Goal: Task Accomplishment & Management: Complete application form

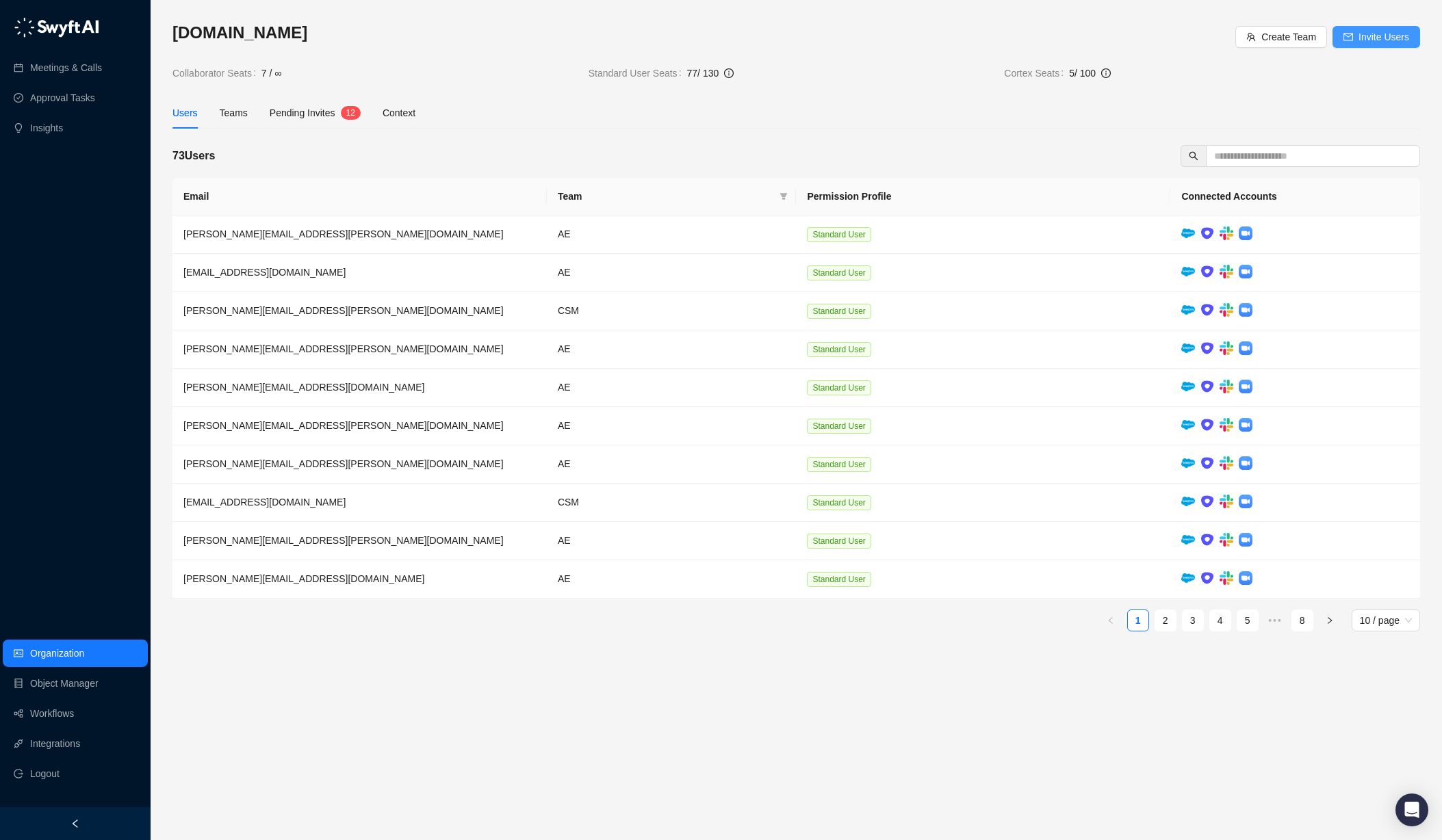
click at [1378, 36] on span "Invite Users" at bounding box center [1383, 36] width 51 height 15
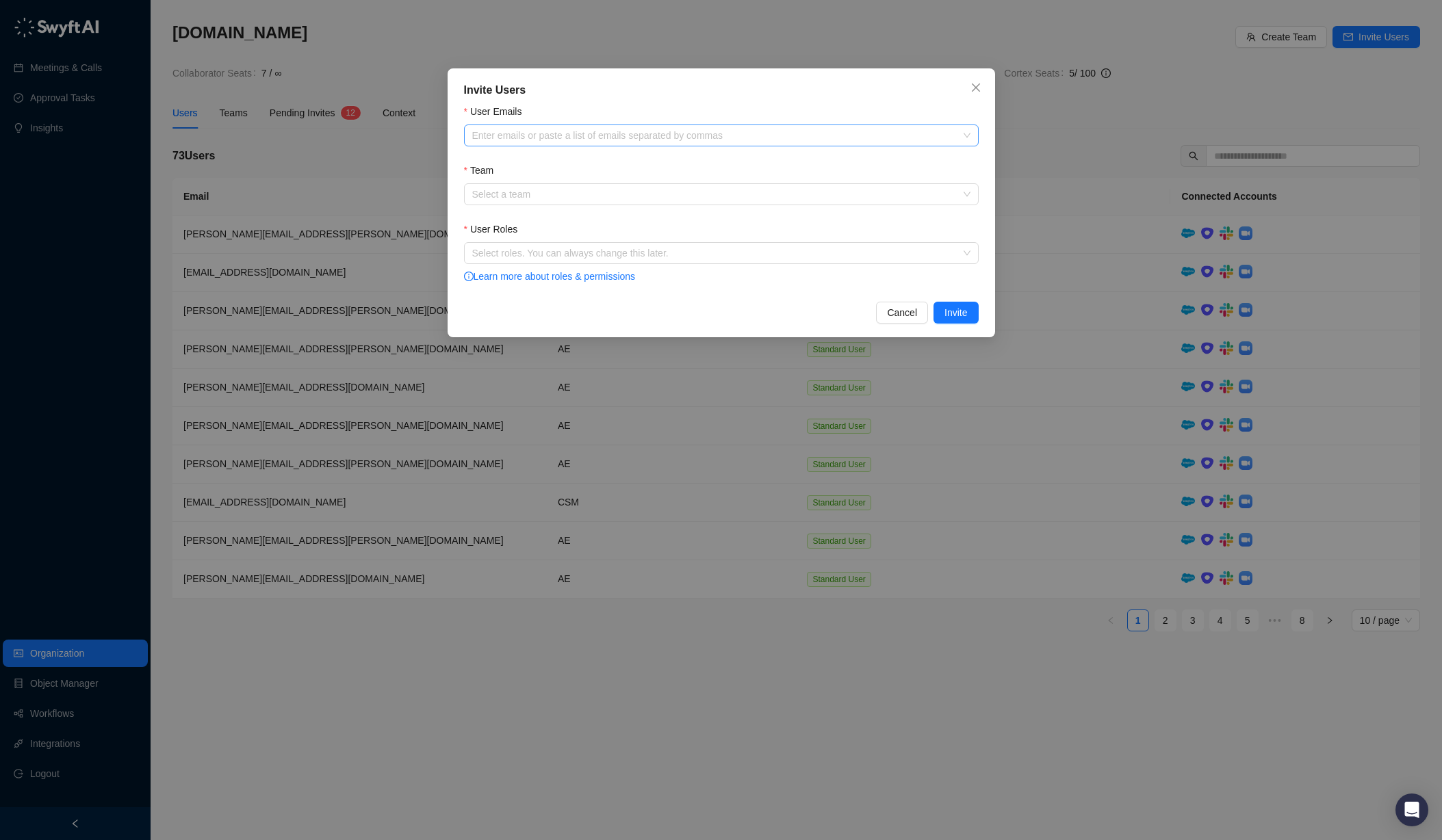
click at [524, 138] on div at bounding box center [714, 136] width 494 height 10
paste input "**********"
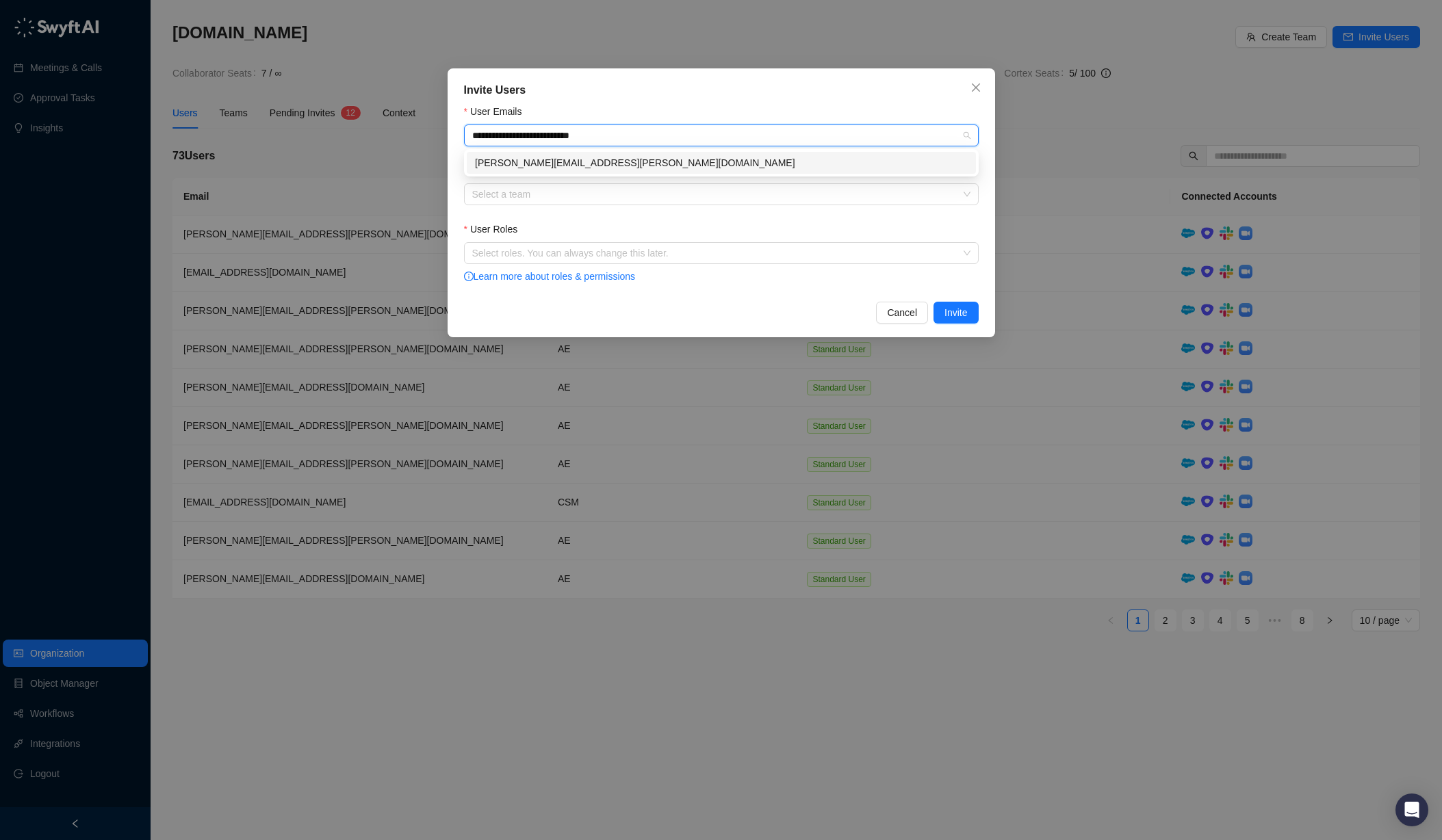
type input "**********"
click at [753, 164] on div "[PERSON_NAME][EMAIL_ADDRESS][PERSON_NAME][DOMAIN_NAME]" at bounding box center [722, 162] width 493 height 15
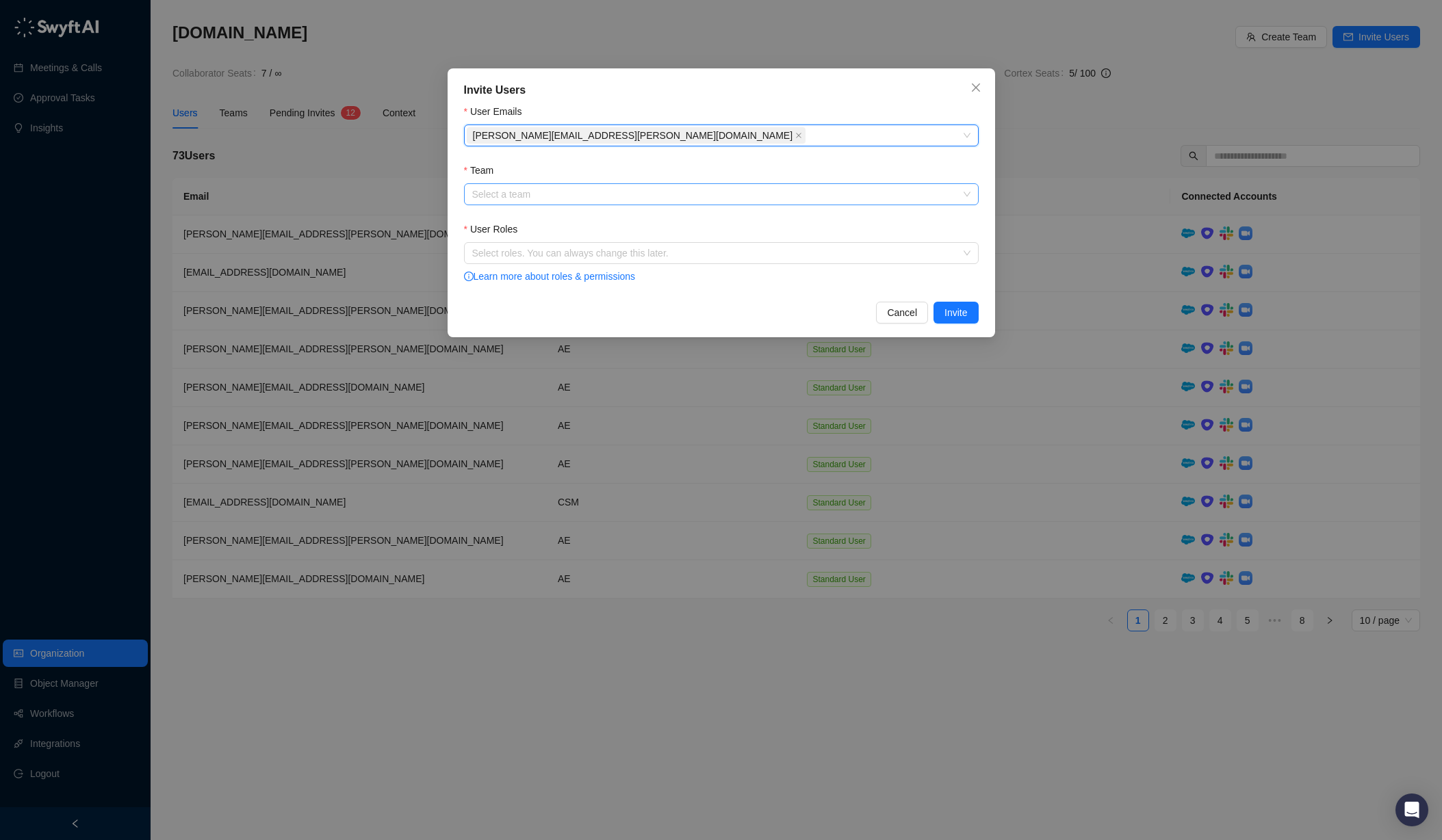
click at [748, 201] on input "Team" at bounding box center [717, 194] width 490 height 21
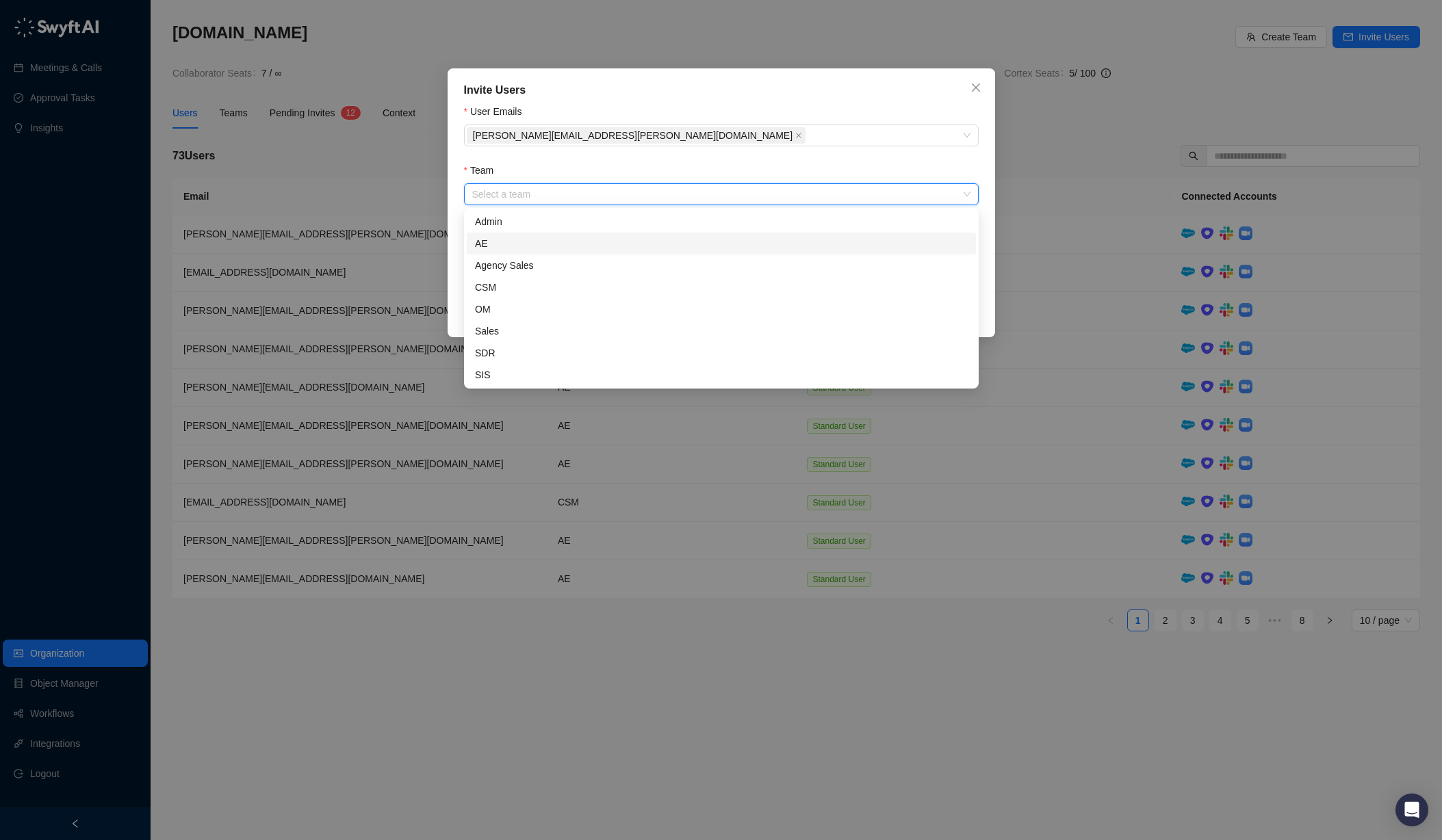
click at [700, 237] on div "AE" at bounding box center [722, 243] width 493 height 15
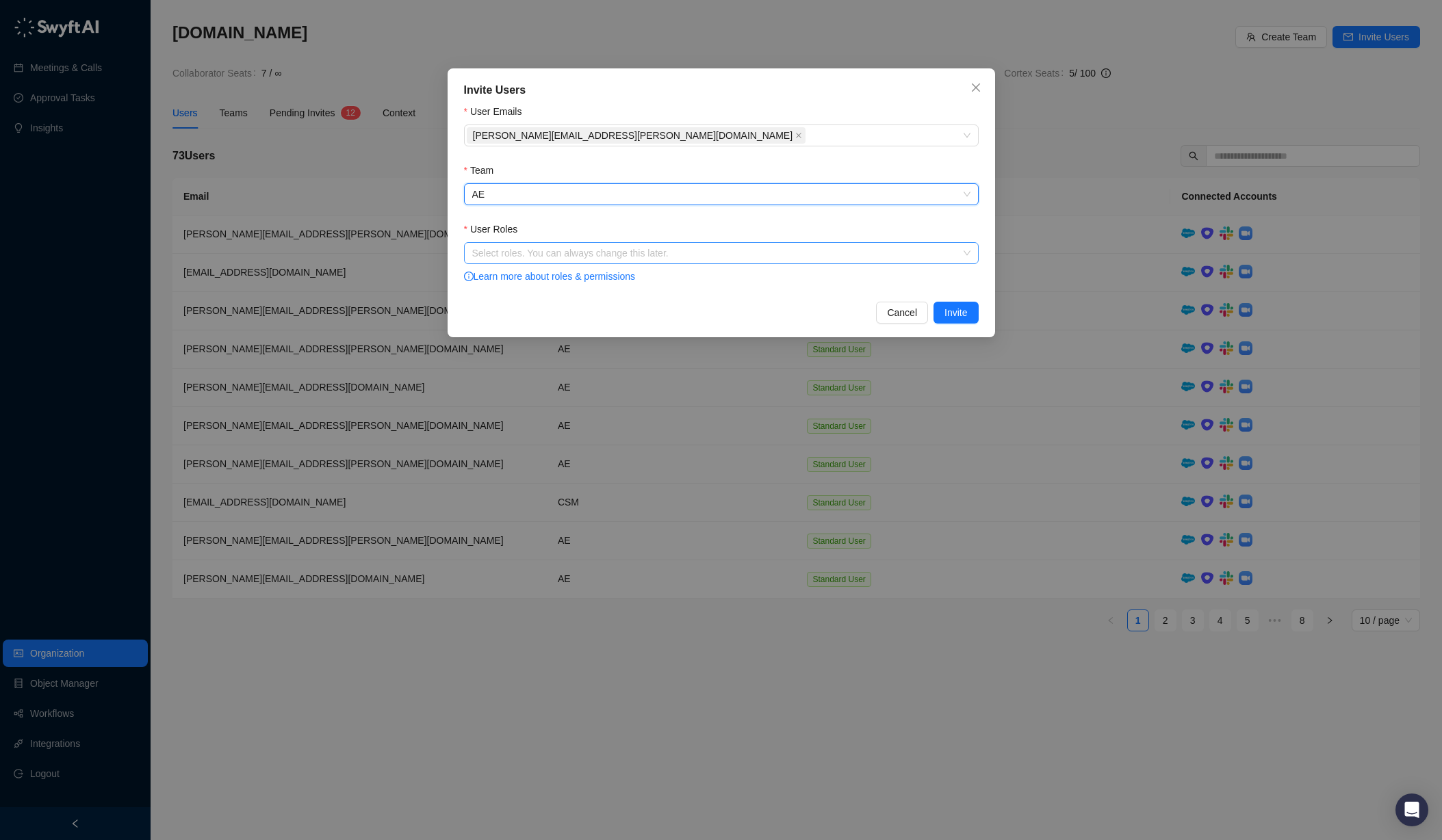
click at [665, 262] on div "Select roles. You can always change this later." at bounding box center [721, 253] width 514 height 22
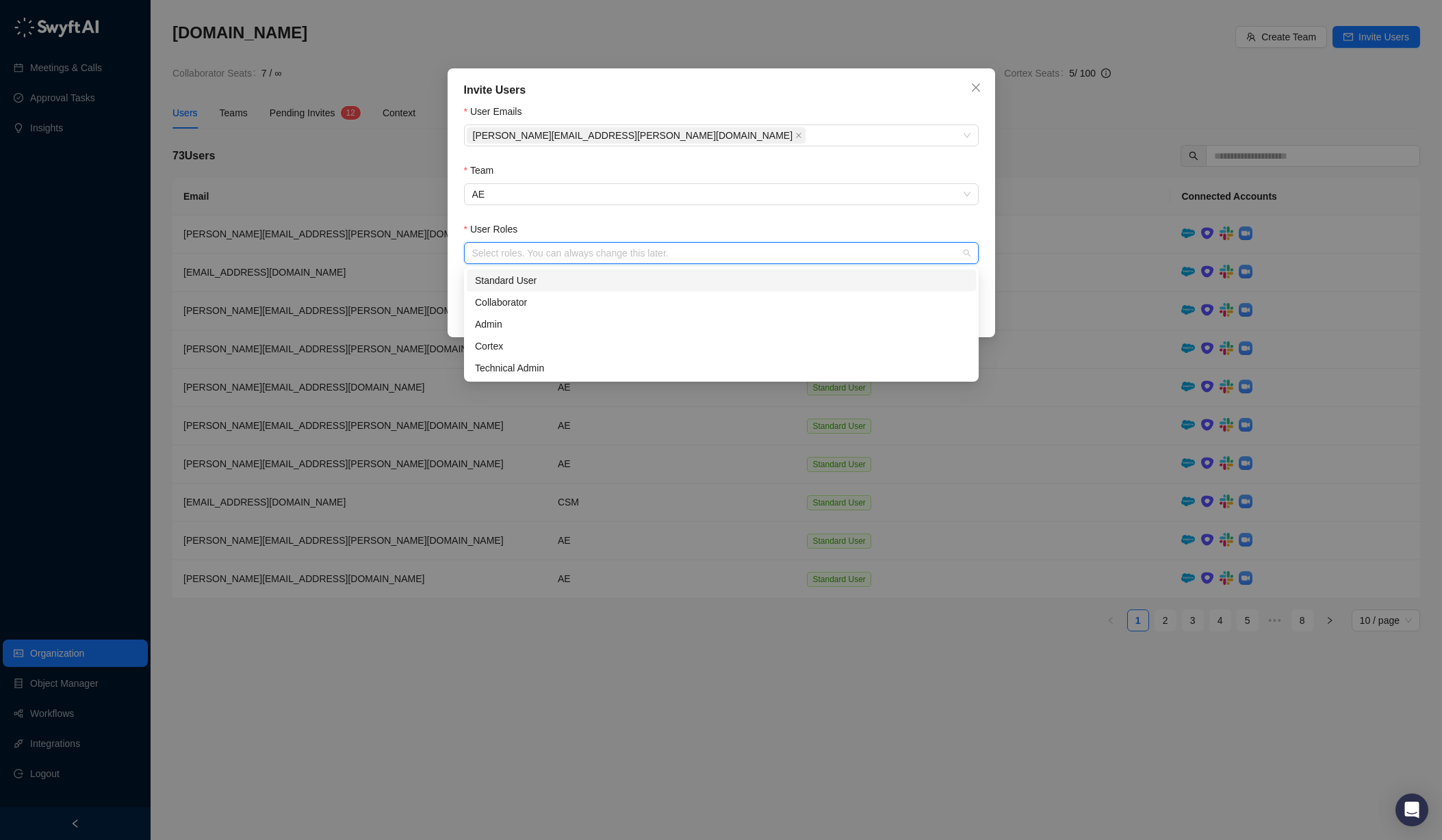
drag, startPoint x: 654, startPoint y: 273, endPoint x: 660, endPoint y: 274, distance: 6.1
click at [654, 273] on div "Standard User" at bounding box center [722, 280] width 493 height 15
click at [991, 291] on div "Invite Users User Emails [PERSON_NAME][EMAIL_ADDRESS][PERSON_NAME][DOMAIN_NAME]…" at bounding box center [721, 203] width 547 height 269
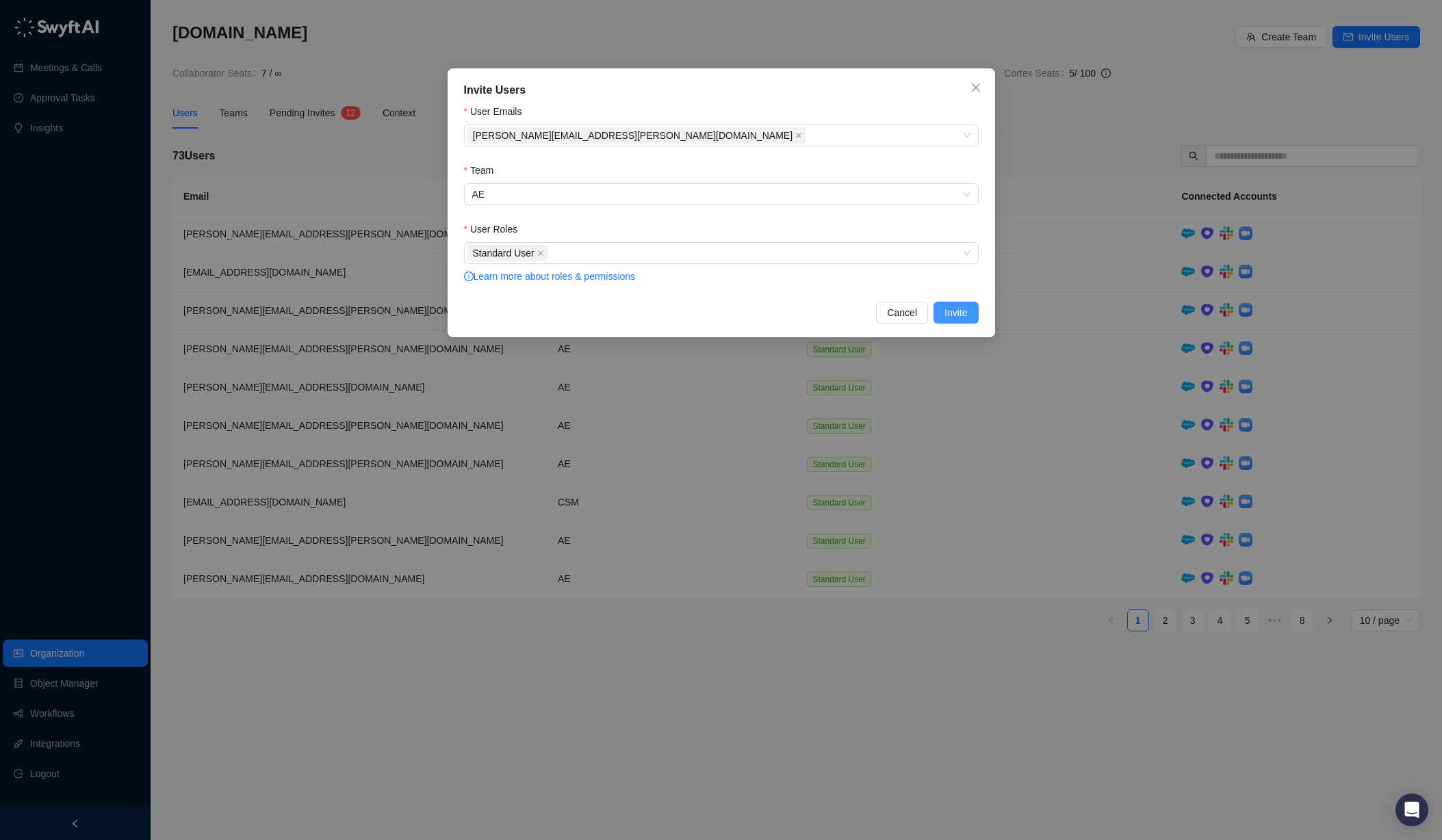
click at [953, 314] on span "Invite" at bounding box center [956, 312] width 23 height 15
